Goal: Information Seeking & Learning: Learn about a topic

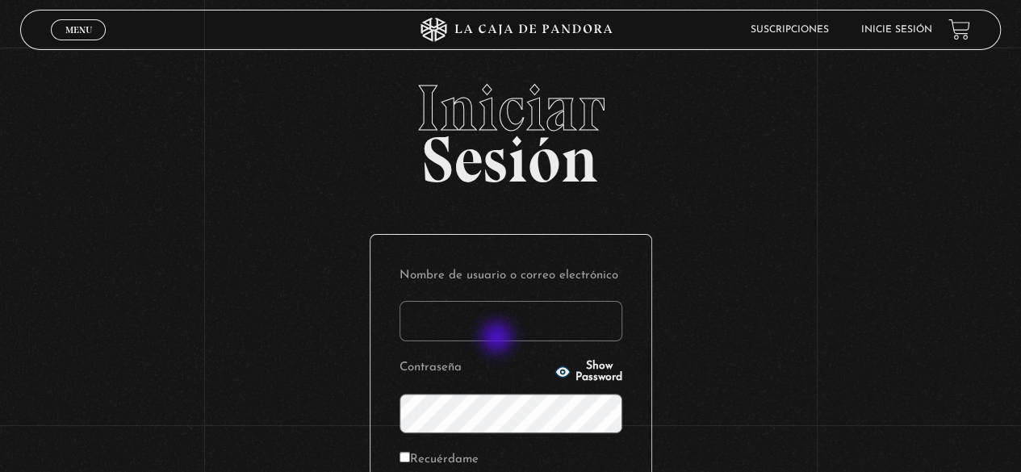
drag, startPoint x: 499, startPoint y: 339, endPoint x: 504, endPoint y: 332, distance: 8.7
click at [499, 337] on input "Nombre de usuario o correo electrónico" at bounding box center [510, 321] width 223 height 40
type input "lcampos85@gmail.com"
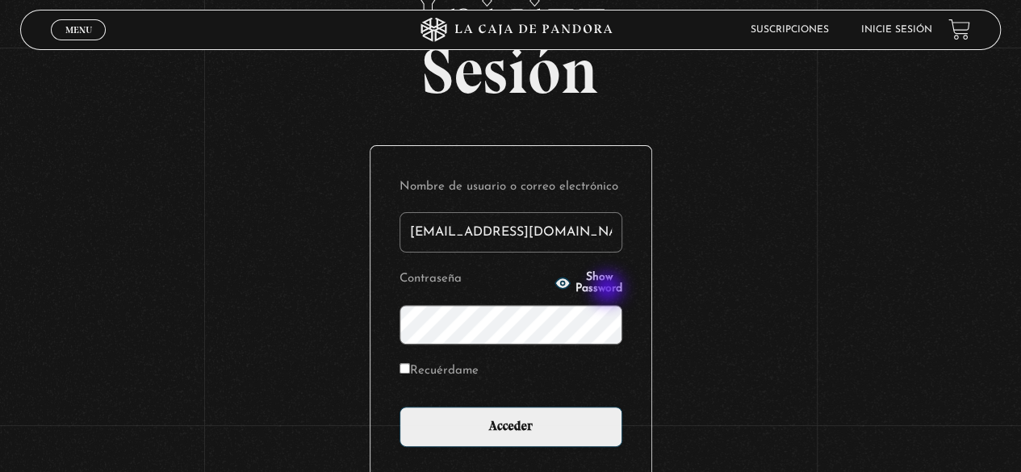
scroll to position [161, 0]
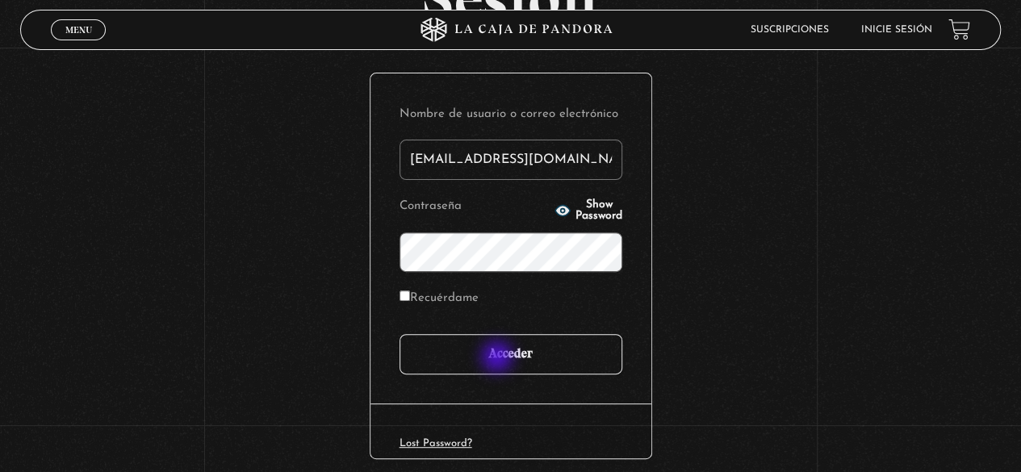
click at [499, 358] on input "Acceder" at bounding box center [510, 354] width 223 height 40
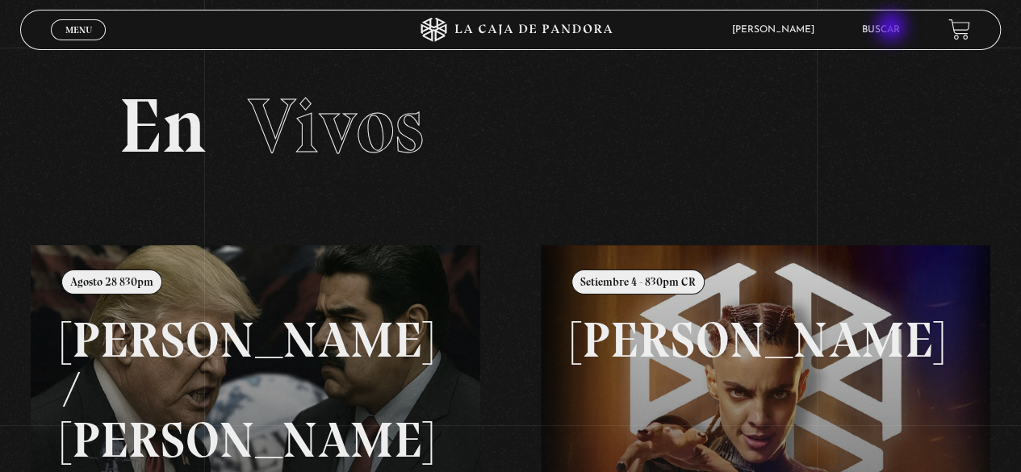
click at [892, 28] on link "Buscar" at bounding box center [881, 30] width 38 height 10
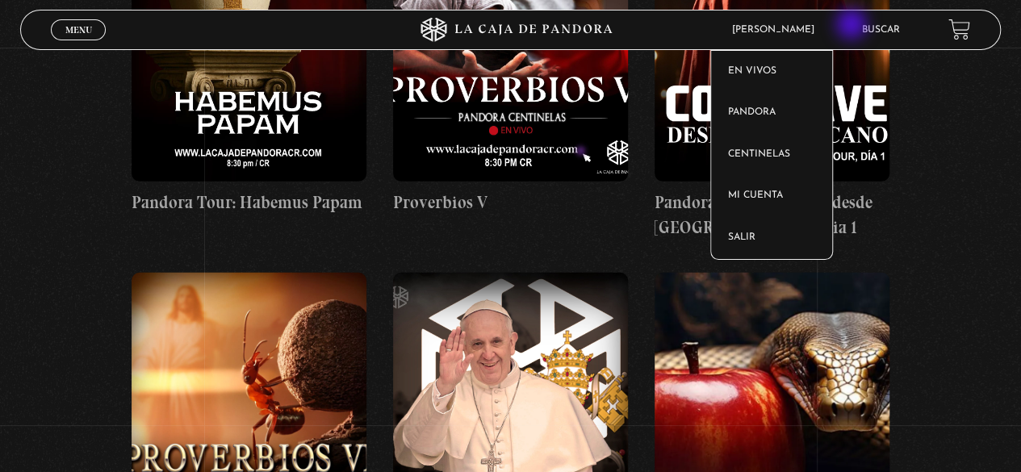
scroll to position [2179, 0]
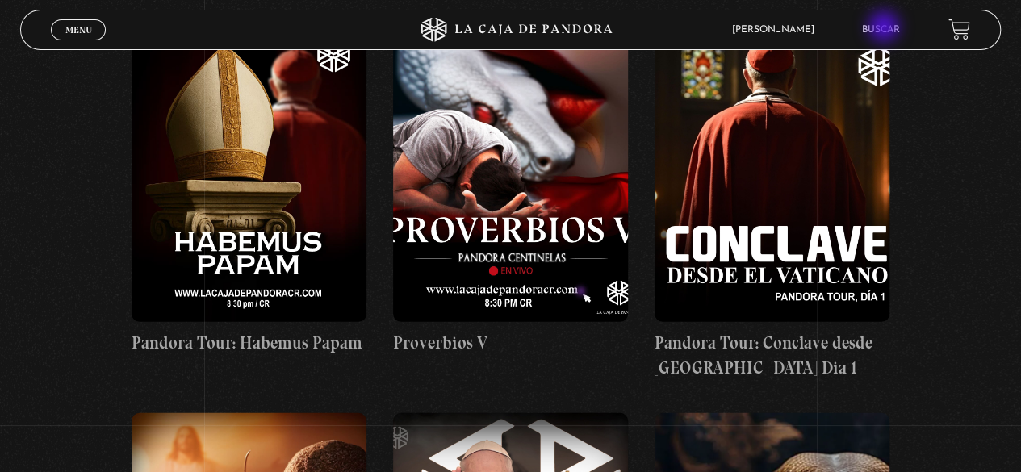
click at [885, 28] on link "Buscar" at bounding box center [881, 30] width 38 height 10
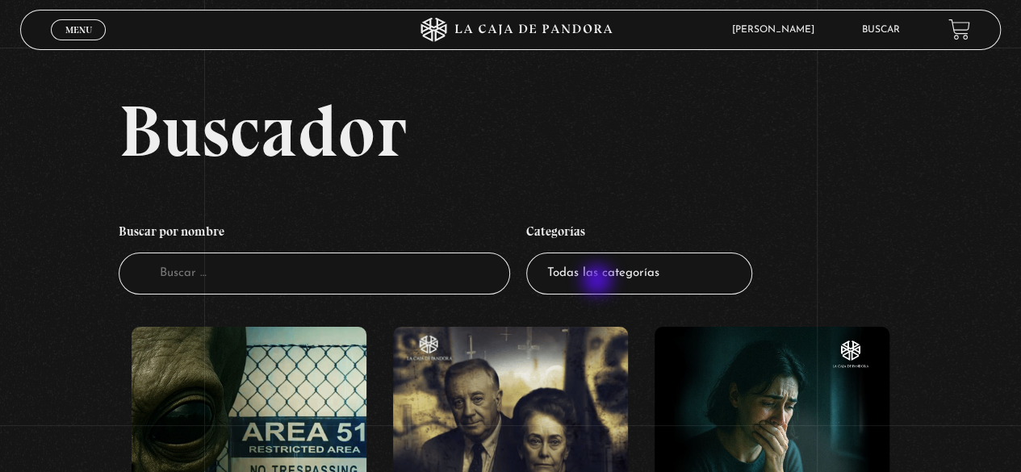
drag, startPoint x: 599, startPoint y: 282, endPoint x: 633, endPoint y: 275, distance: 34.5
click at [599, 282] on select "Todas las categorías 11:11 Humanitario (1) Amo los Lunes (2) Análisis de series…" at bounding box center [639, 274] width 226 height 43
select select "pandora-bio"
click at [532, 253] on select "Todas las categorías 11:11 Humanitario (1) Amo los Lunes (2) Análisis de series…" at bounding box center [639, 274] width 226 height 43
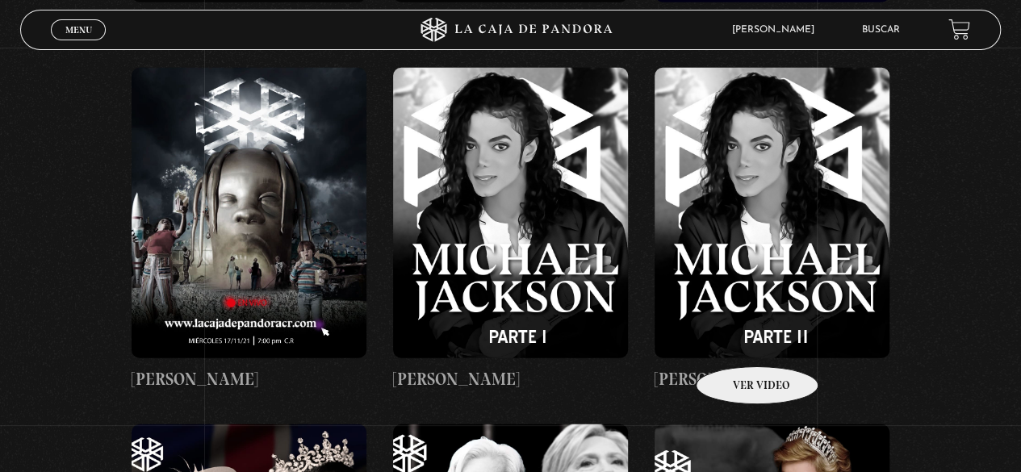
scroll to position [2017, 0]
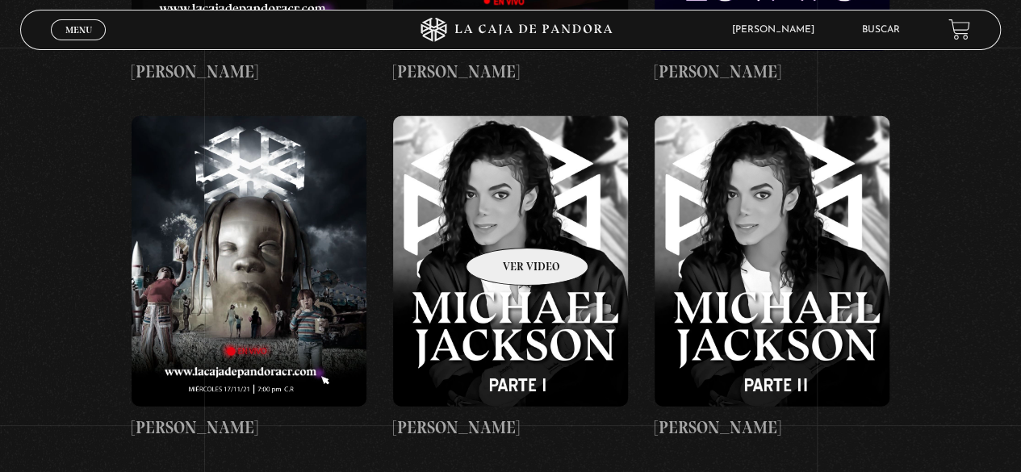
click at [506, 224] on figure at bounding box center [510, 261] width 235 height 290
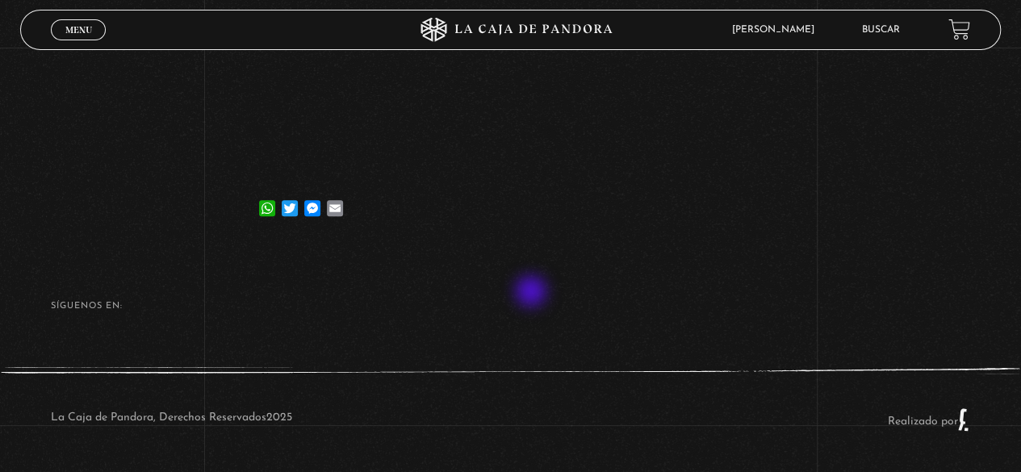
scroll to position [417, 0]
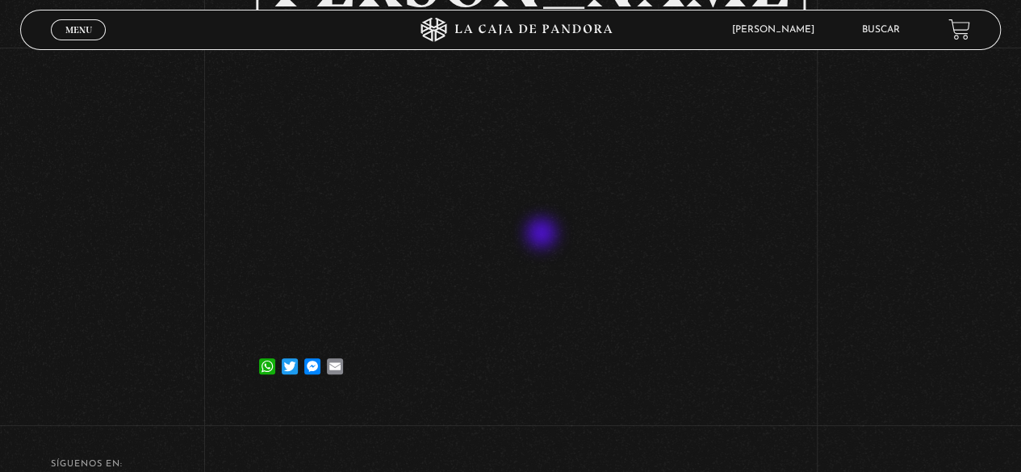
scroll to position [94, 0]
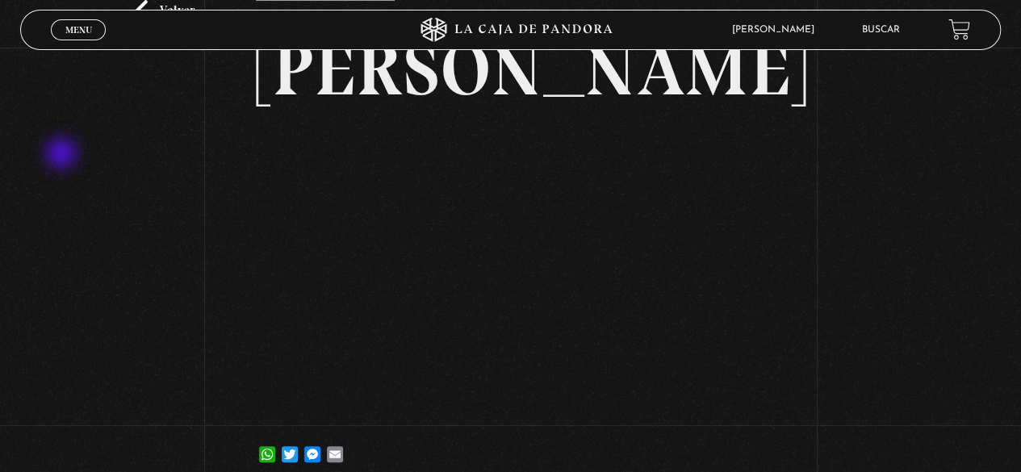
click at [58, 157] on div "Volver 11 [PERSON_NAME], 2021 [PERSON_NAME] WhatsApp Twitter Messenger Email" at bounding box center [510, 222] width 1021 height 539
click at [178, 176] on div "Volver 11 [PERSON_NAME], 2021 [PERSON_NAME] WhatsApp Twitter Messenger Email" at bounding box center [510, 222] width 1021 height 539
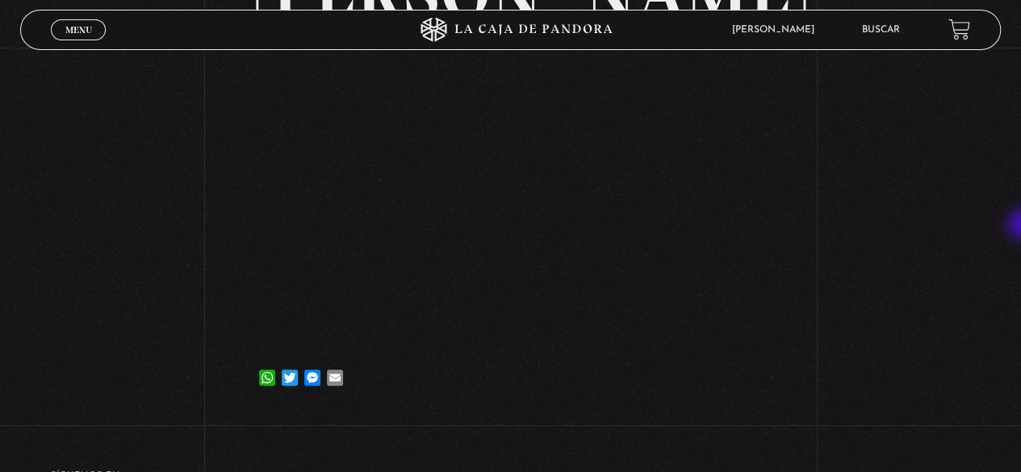
scroll to position [174, 0]
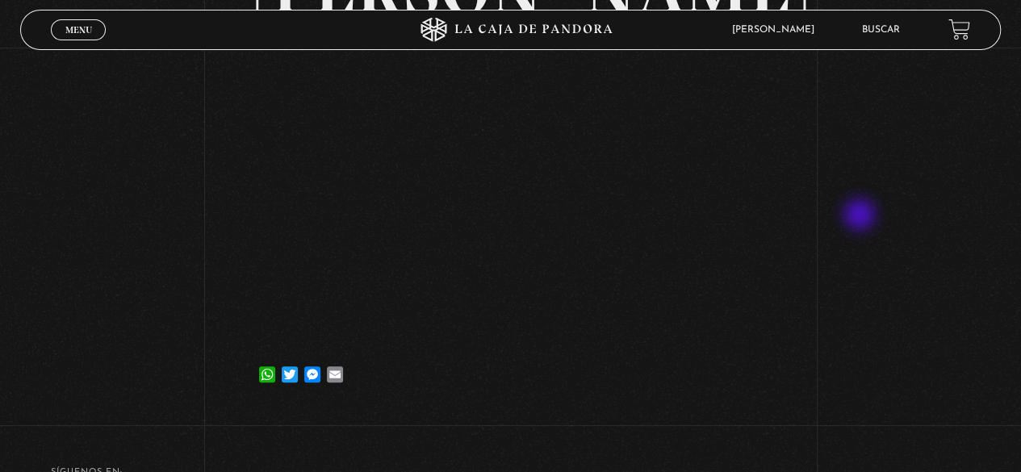
click at [869, 206] on div "Volver 11 [PERSON_NAME], 2021 [PERSON_NAME] WhatsApp Twitter Messenger Email" at bounding box center [510, 142] width 1021 height 539
